Goal: Check status: Check status

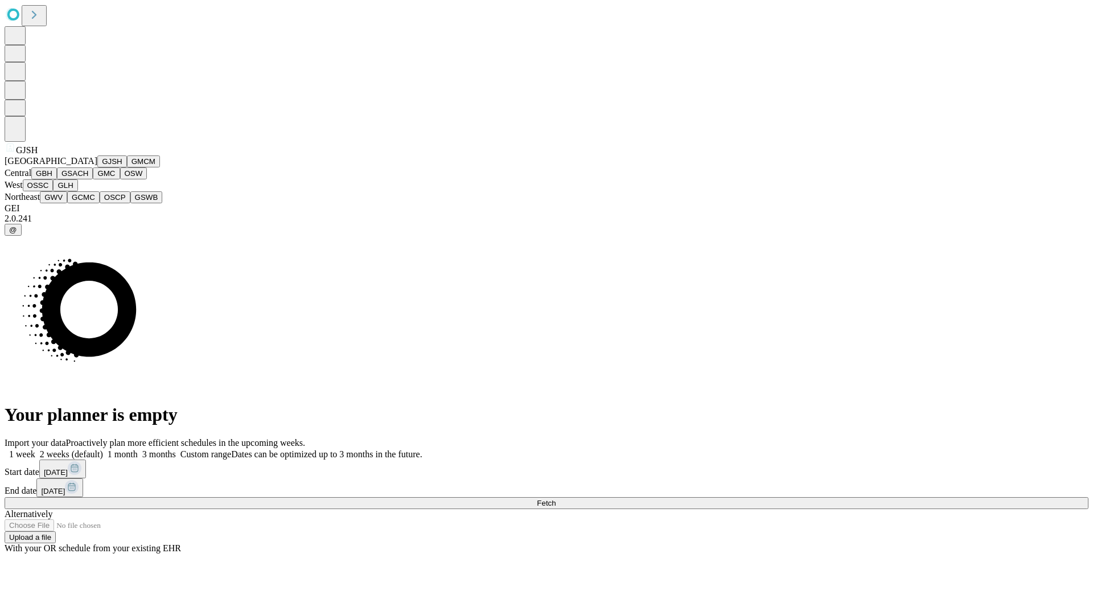
click at [97, 167] on button "GJSH" at bounding box center [112, 161] width 30 height 12
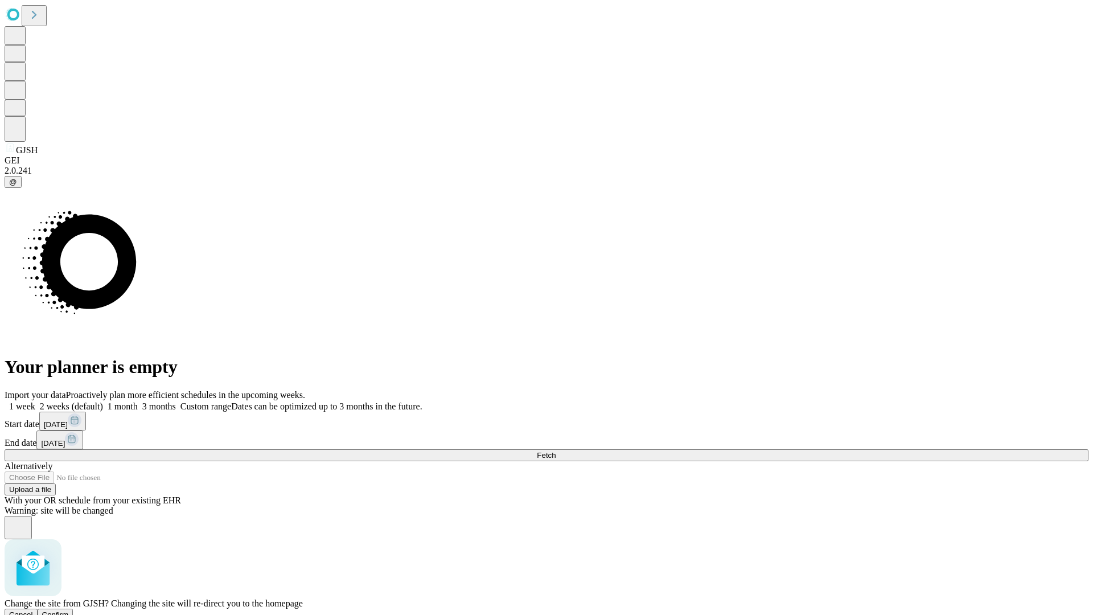
click at [69, 610] on span "Confirm" at bounding box center [55, 614] width 27 height 9
click at [103, 401] on label "2 weeks (default)" at bounding box center [69, 406] width 68 height 10
click at [556, 451] on span "Fetch" at bounding box center [546, 455] width 19 height 9
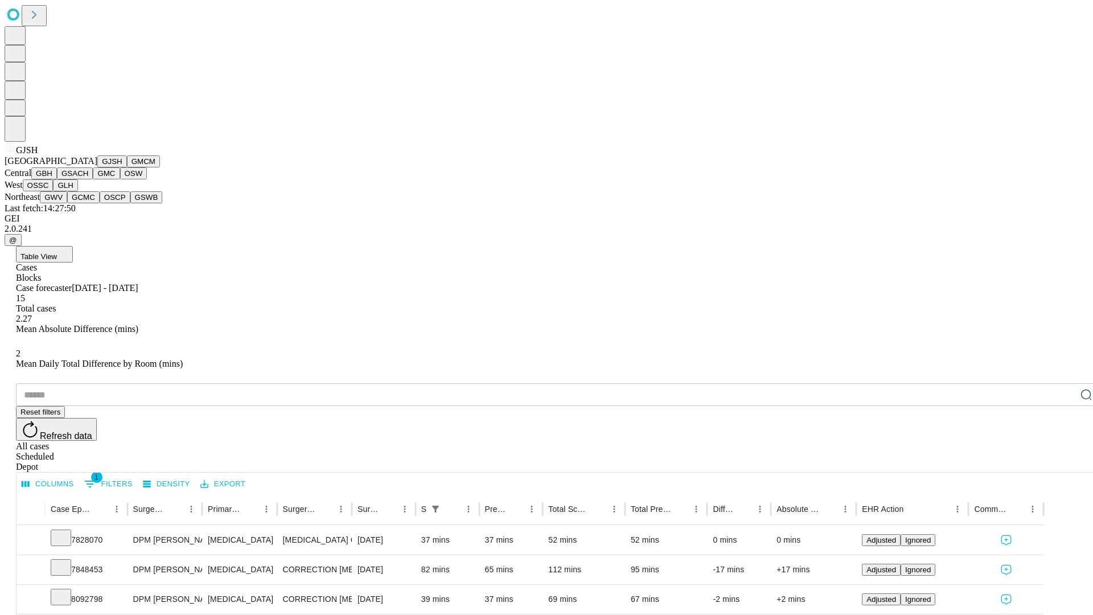
click at [127, 167] on button "GMCM" at bounding box center [143, 161] width 33 height 12
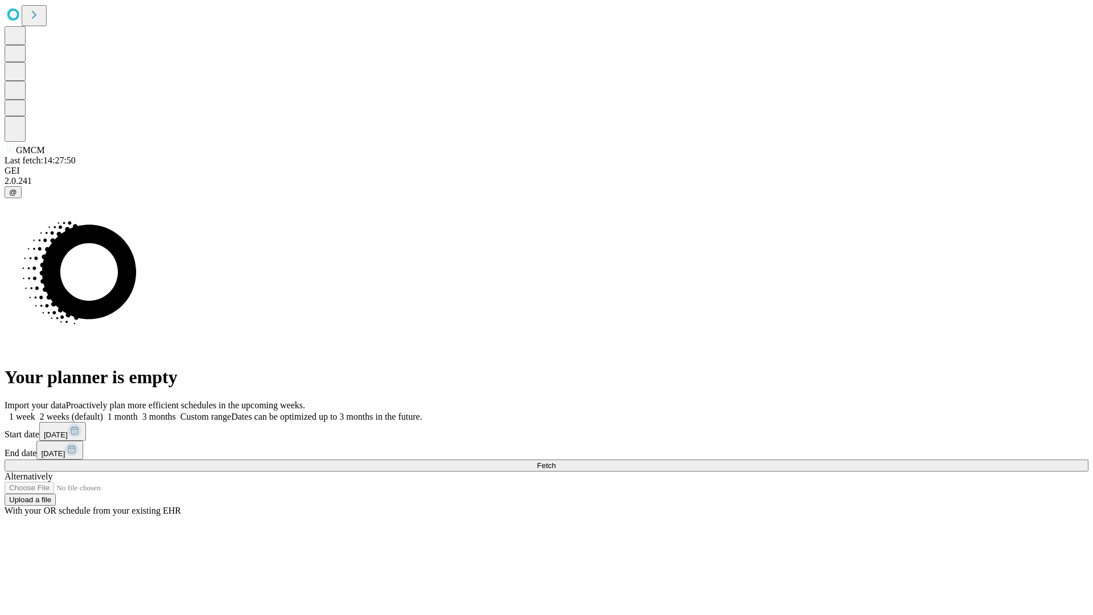
click at [103, 412] on label "2 weeks (default)" at bounding box center [69, 417] width 68 height 10
click at [556, 461] on span "Fetch" at bounding box center [546, 465] width 19 height 9
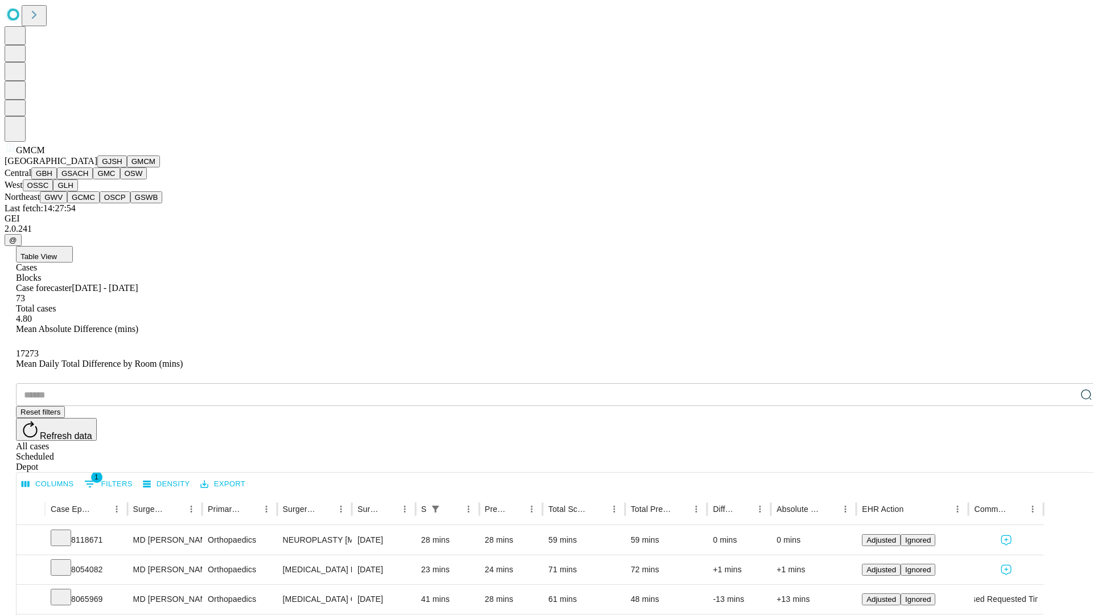
click at [57, 179] on button "GBH" at bounding box center [44, 173] width 26 height 12
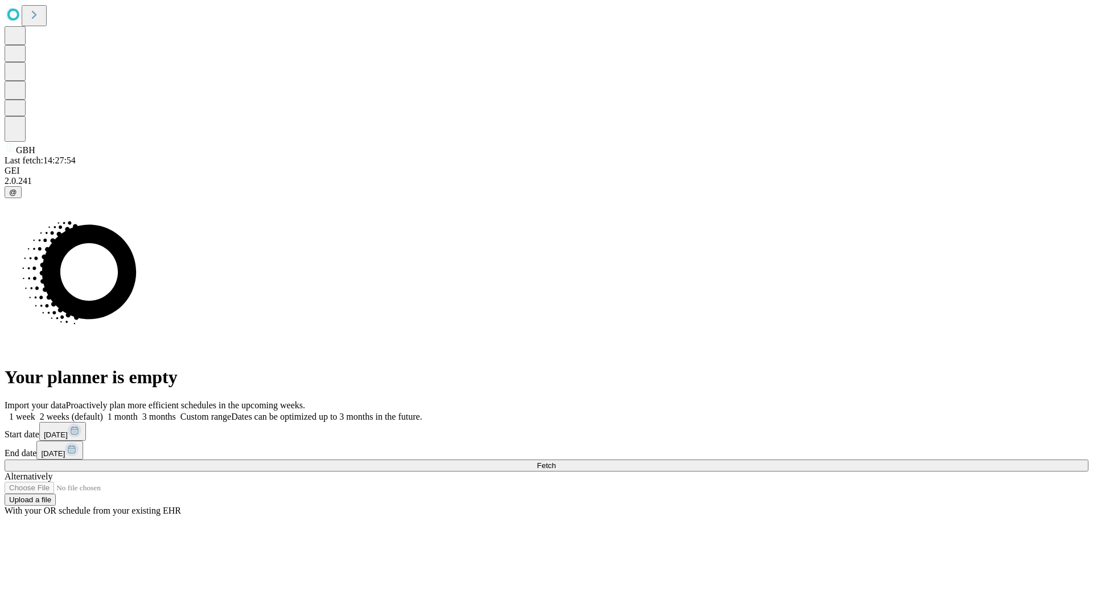
click at [103, 412] on label "2 weeks (default)" at bounding box center [69, 417] width 68 height 10
click at [556, 461] on span "Fetch" at bounding box center [546, 465] width 19 height 9
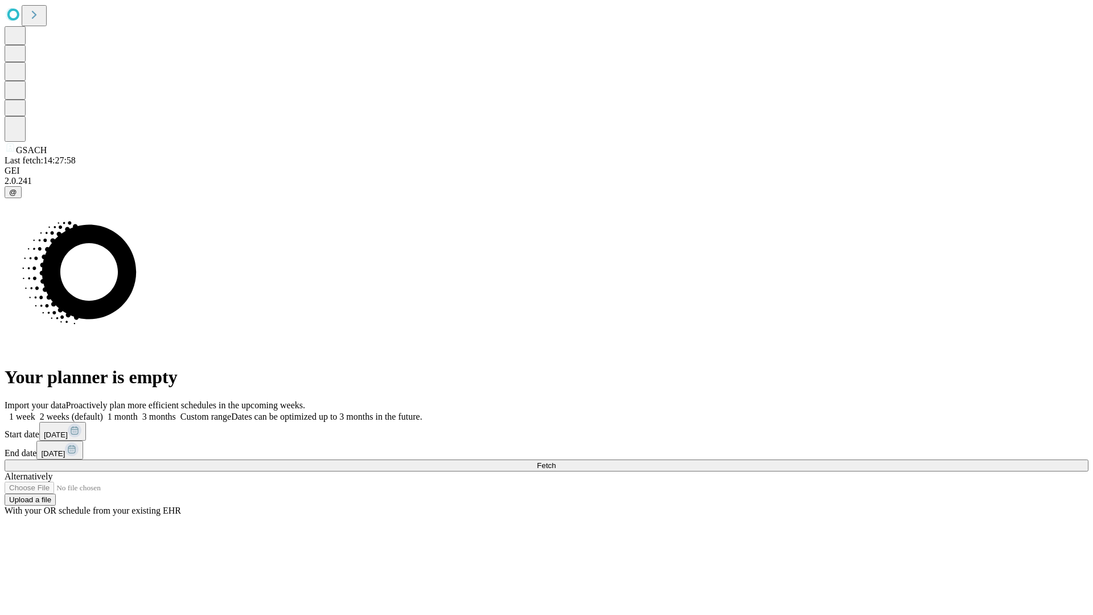
click at [103, 412] on label "2 weeks (default)" at bounding box center [69, 417] width 68 height 10
click at [556, 461] on span "Fetch" at bounding box center [546, 465] width 19 height 9
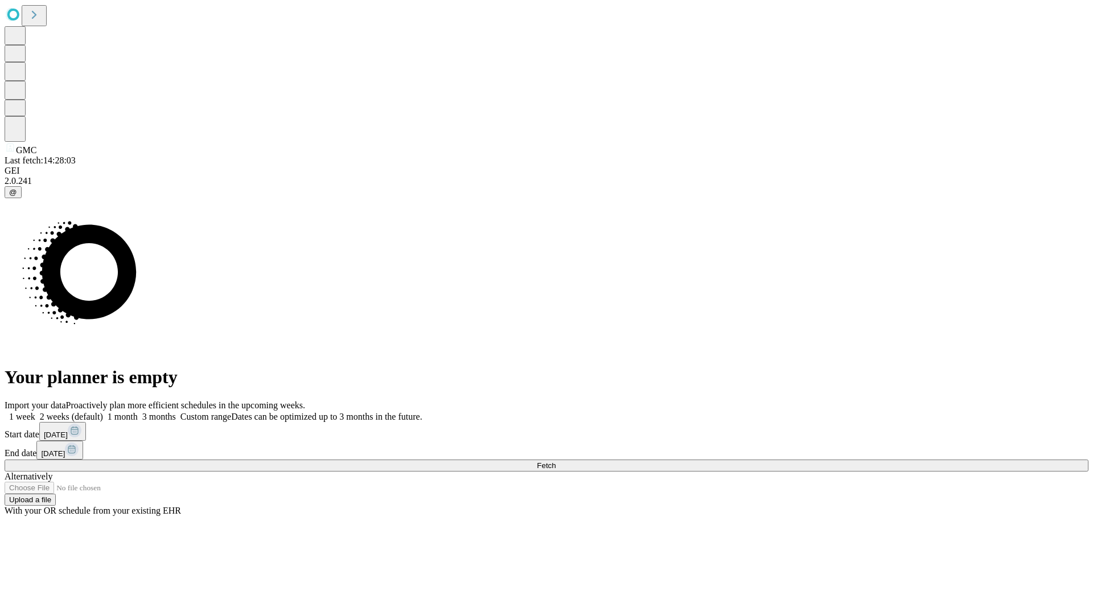
click at [103, 412] on label "2 weeks (default)" at bounding box center [69, 417] width 68 height 10
click at [556, 461] on span "Fetch" at bounding box center [546, 465] width 19 height 9
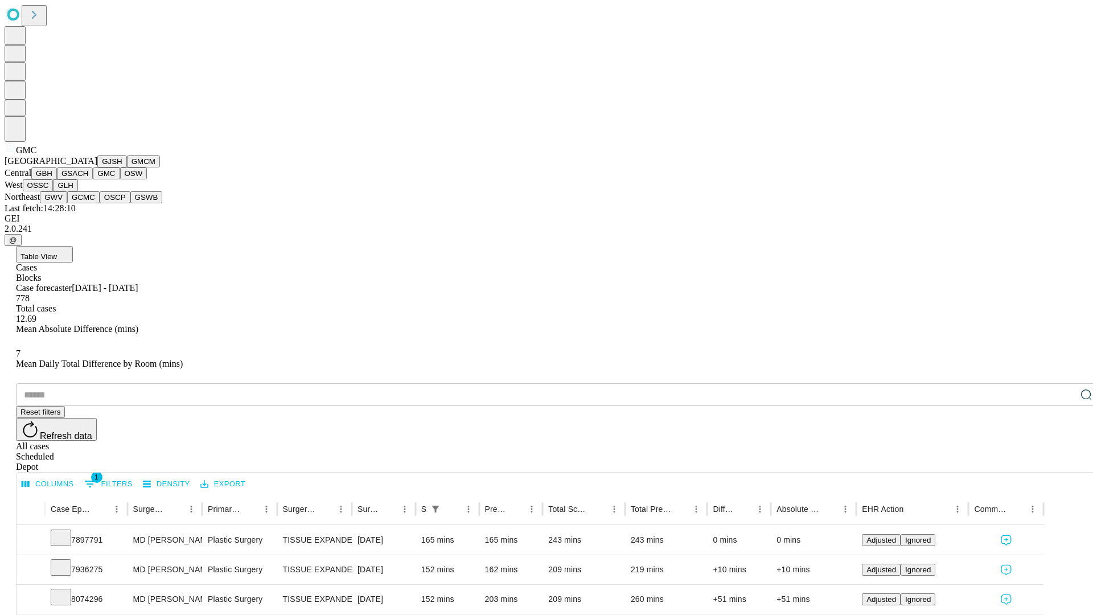
click at [120, 179] on button "OSW" at bounding box center [133, 173] width 27 height 12
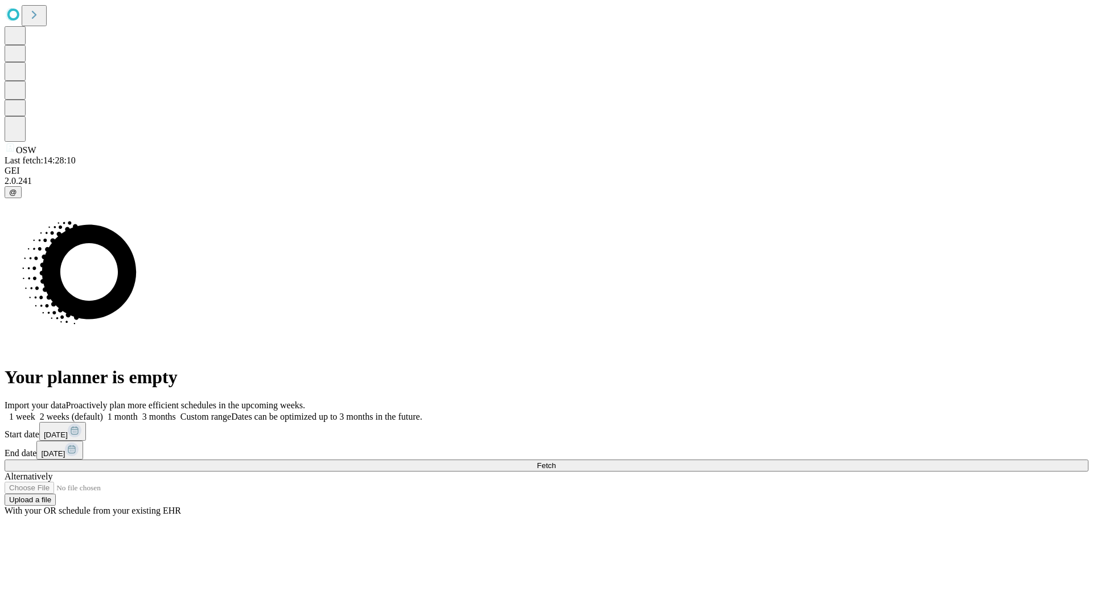
click at [103, 412] on label "2 weeks (default)" at bounding box center [69, 417] width 68 height 10
click at [556, 461] on span "Fetch" at bounding box center [546, 465] width 19 height 9
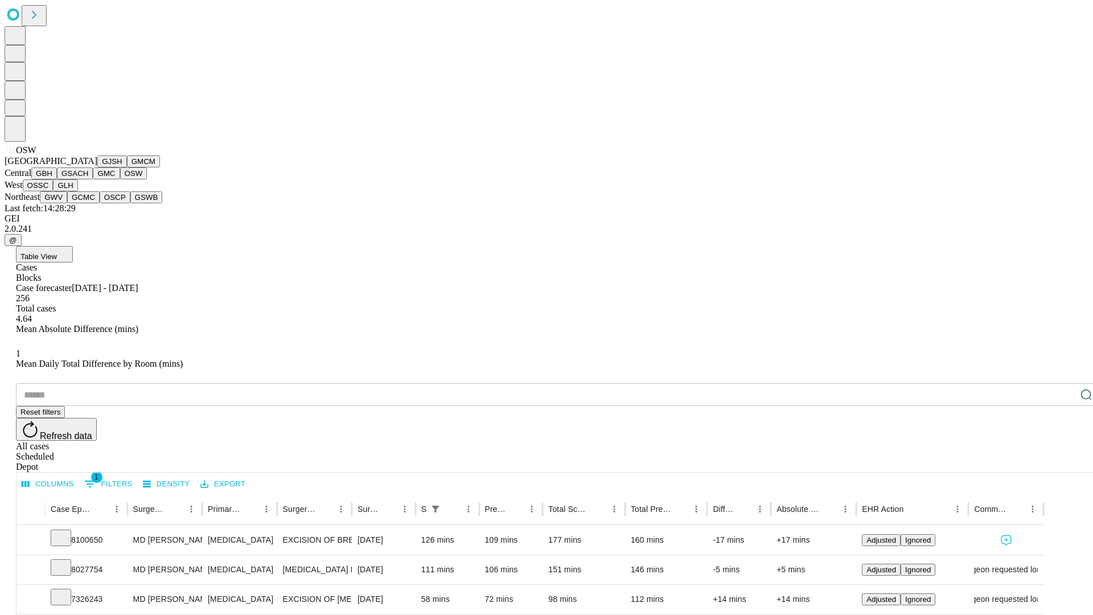
click at [54, 191] on button "OSSC" at bounding box center [38, 185] width 31 height 12
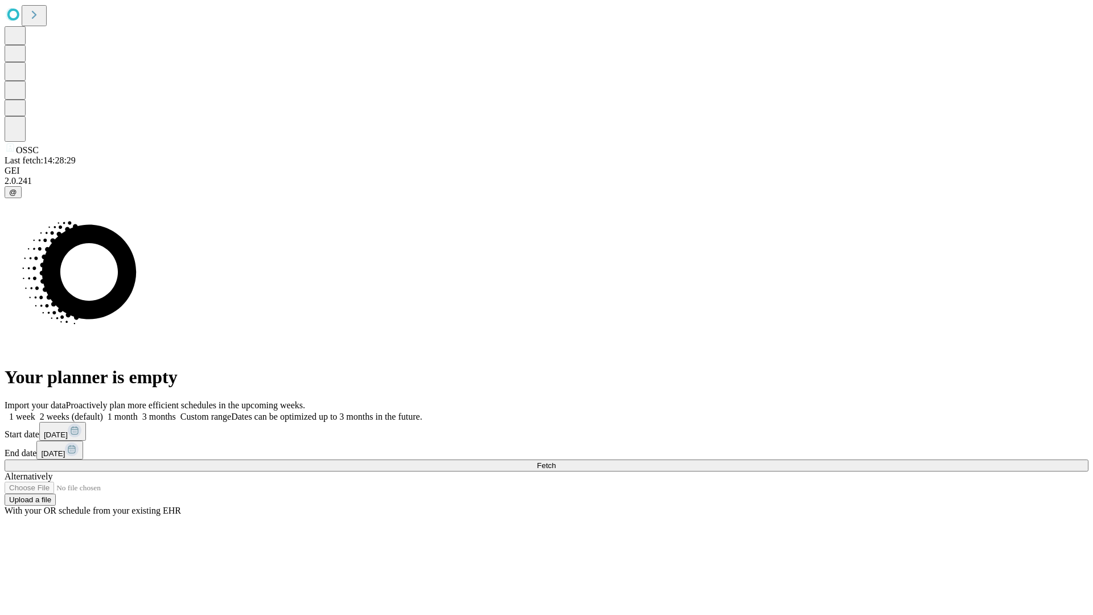
click at [103, 412] on label "2 weeks (default)" at bounding box center [69, 417] width 68 height 10
click at [556, 461] on span "Fetch" at bounding box center [546, 465] width 19 height 9
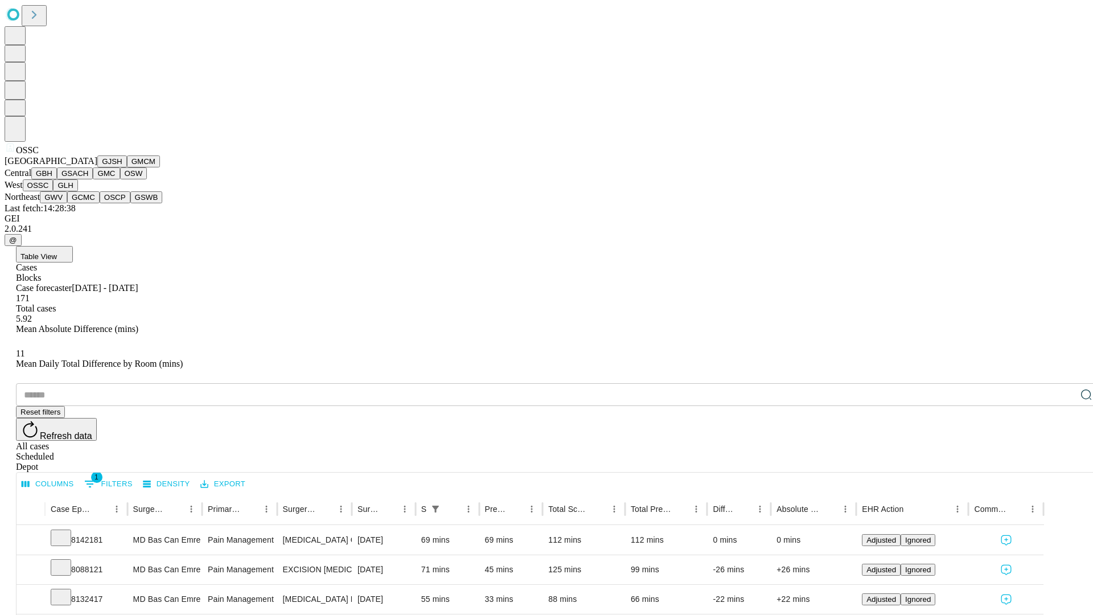
click at [77, 191] on button "GLH" at bounding box center [65, 185] width 24 height 12
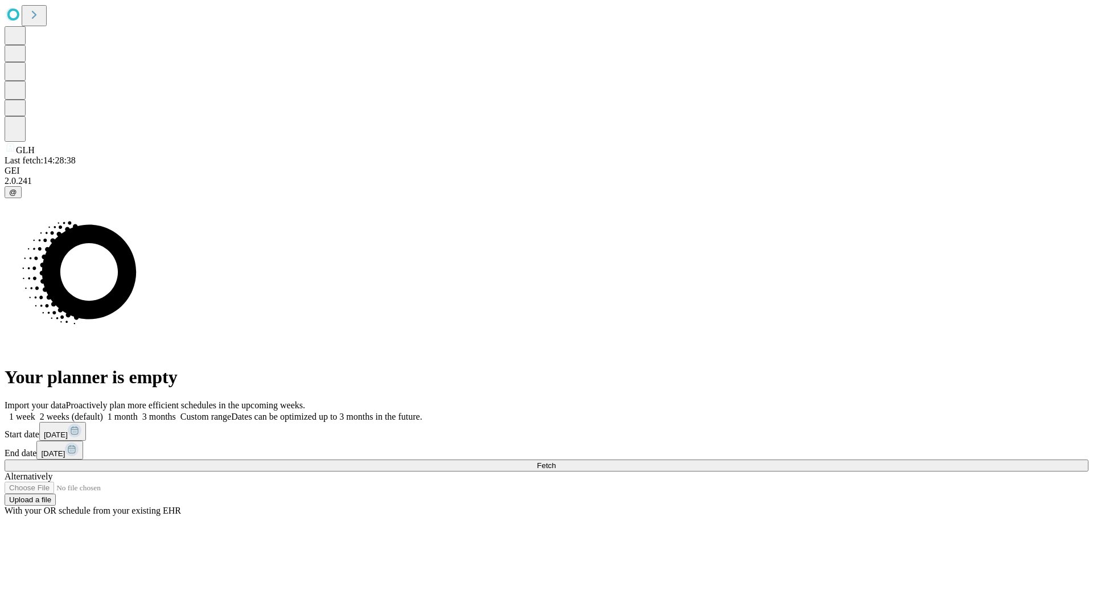
click at [103, 412] on label "2 weeks (default)" at bounding box center [69, 417] width 68 height 10
click at [556, 461] on span "Fetch" at bounding box center [546, 465] width 19 height 9
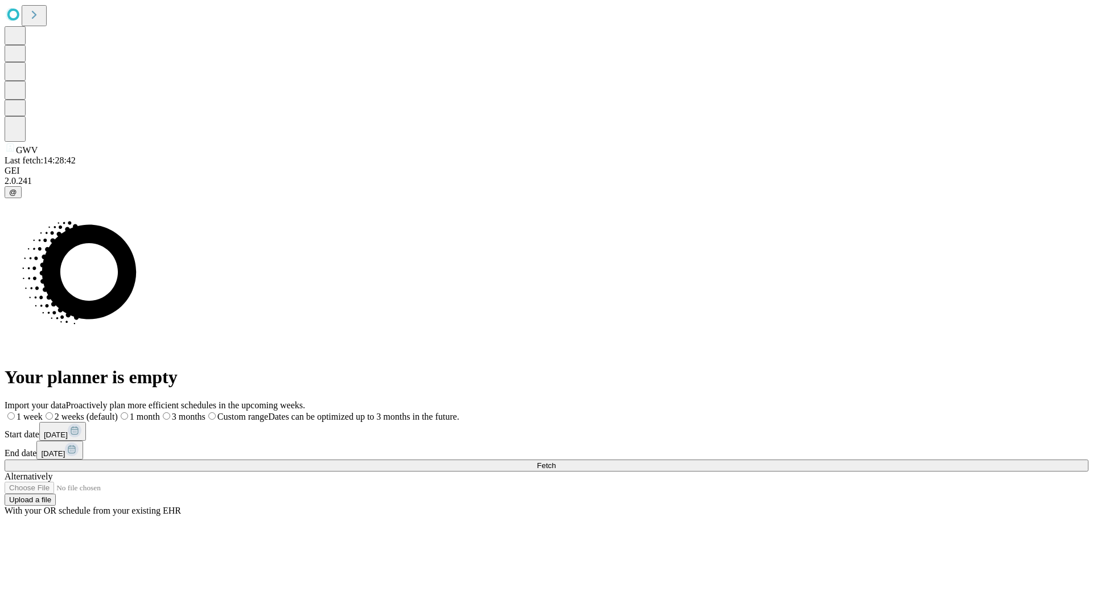
click at [118, 412] on label "2 weeks (default)" at bounding box center [80, 417] width 75 height 10
click at [556, 461] on span "Fetch" at bounding box center [546, 465] width 19 height 9
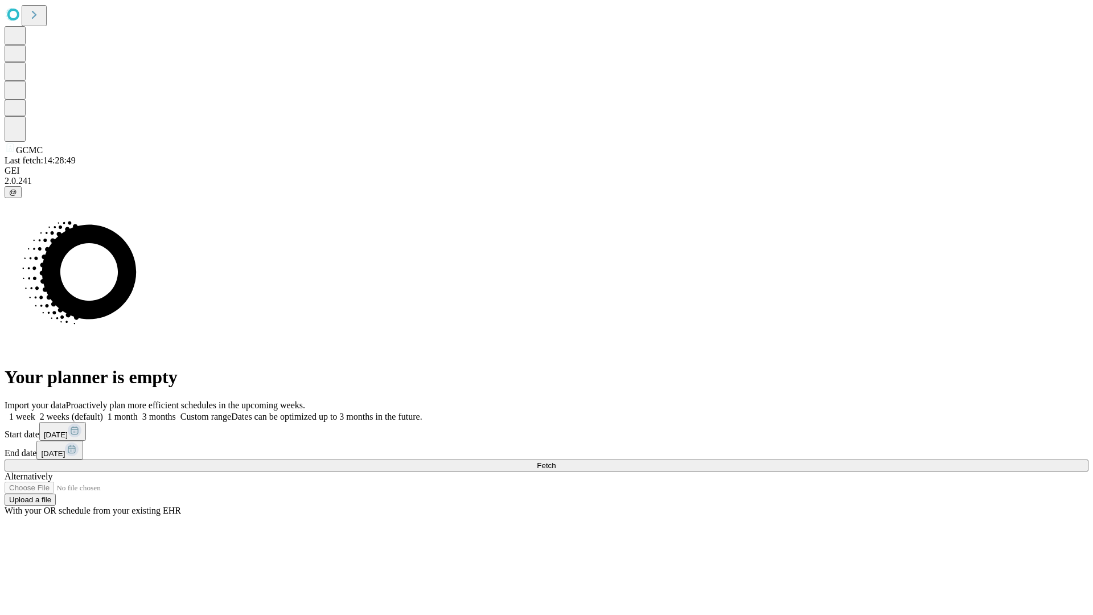
click at [103, 412] on label "2 weeks (default)" at bounding box center [69, 417] width 68 height 10
click at [556, 461] on span "Fetch" at bounding box center [546, 465] width 19 height 9
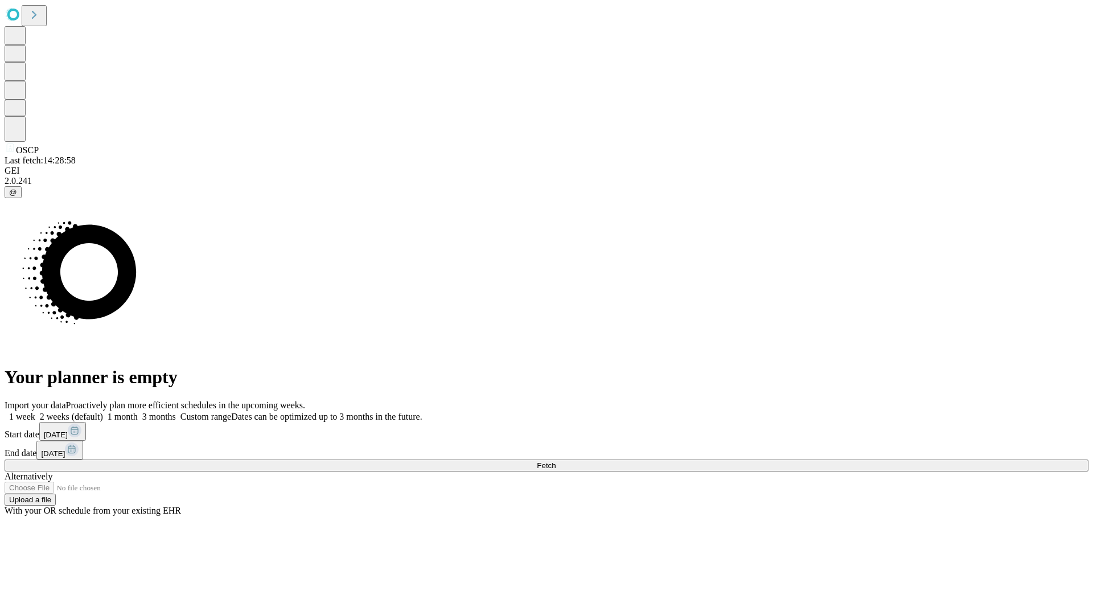
click at [103, 412] on label "2 weeks (default)" at bounding box center [69, 417] width 68 height 10
click at [556, 461] on span "Fetch" at bounding box center [546, 465] width 19 height 9
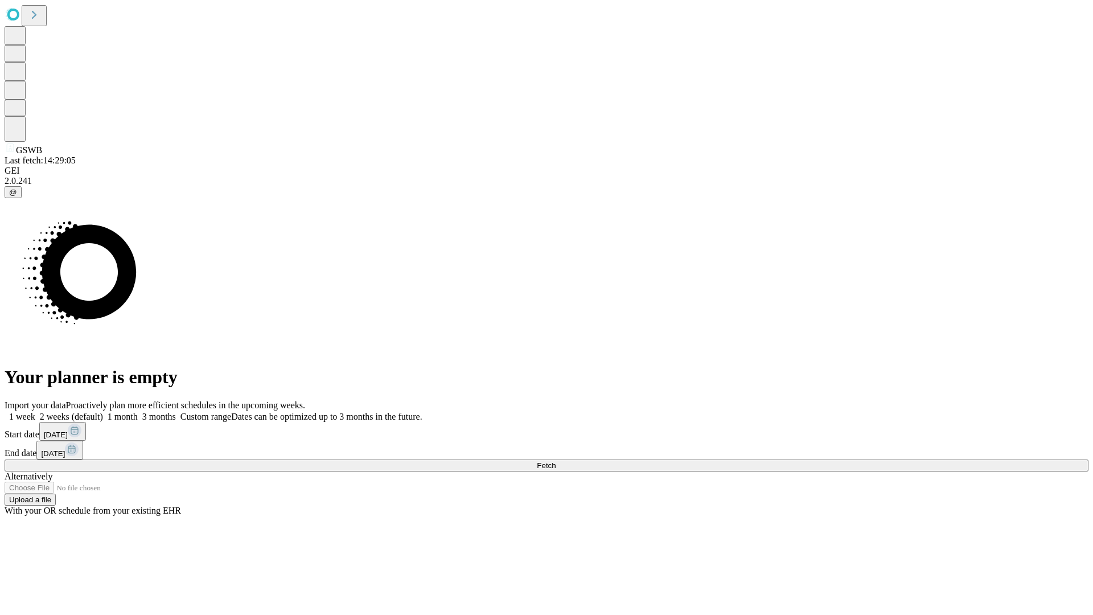
click at [103, 412] on label "2 weeks (default)" at bounding box center [69, 417] width 68 height 10
click at [556, 461] on span "Fetch" at bounding box center [546, 465] width 19 height 9
